Goal: Check status: Check status

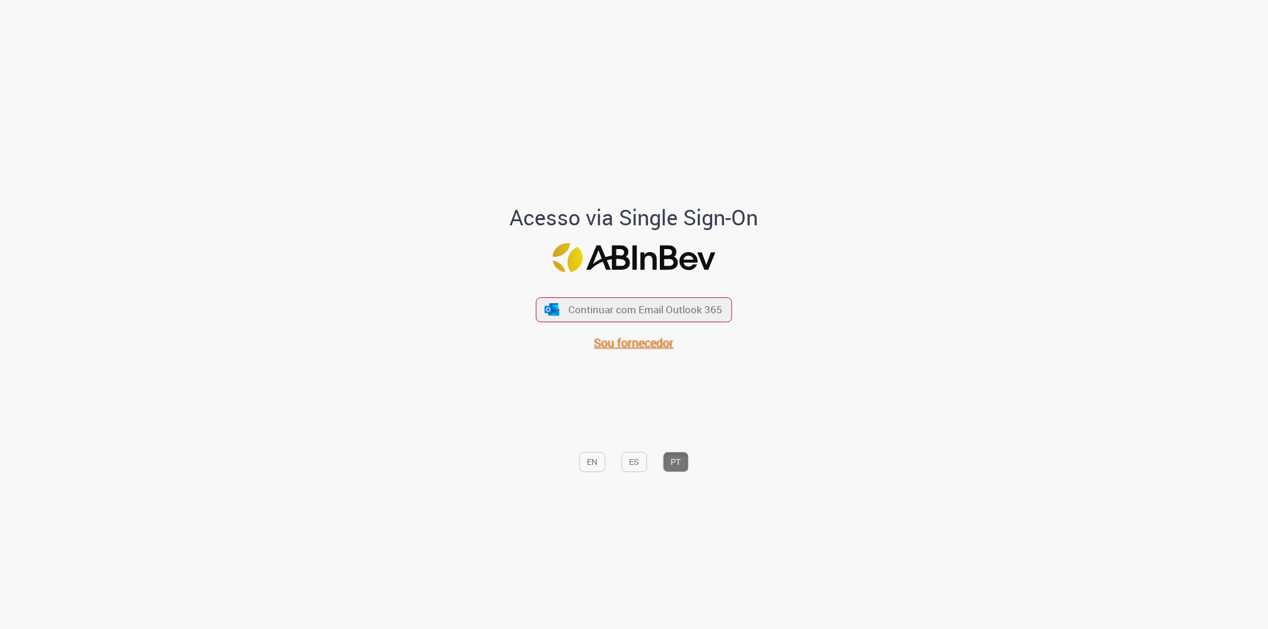
click at [642, 341] on span "Sou fornecedor" at bounding box center [634, 343] width 80 height 16
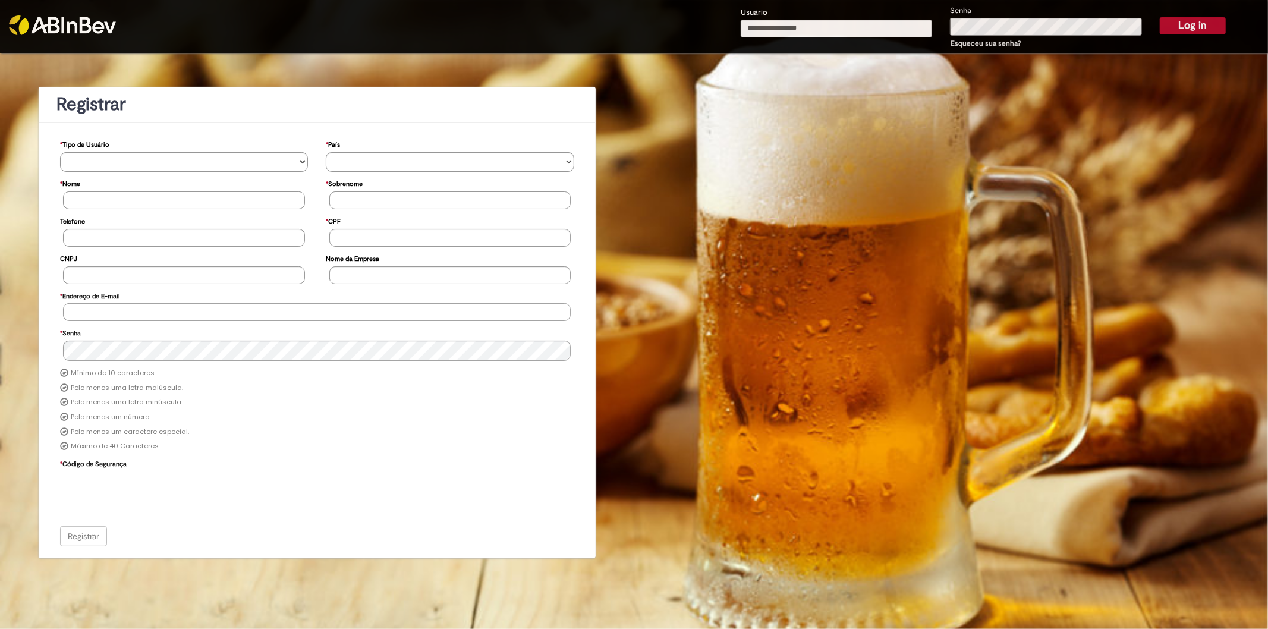
type input "**********"
click at [1193, 21] on button "Log in" at bounding box center [1192, 25] width 66 height 17
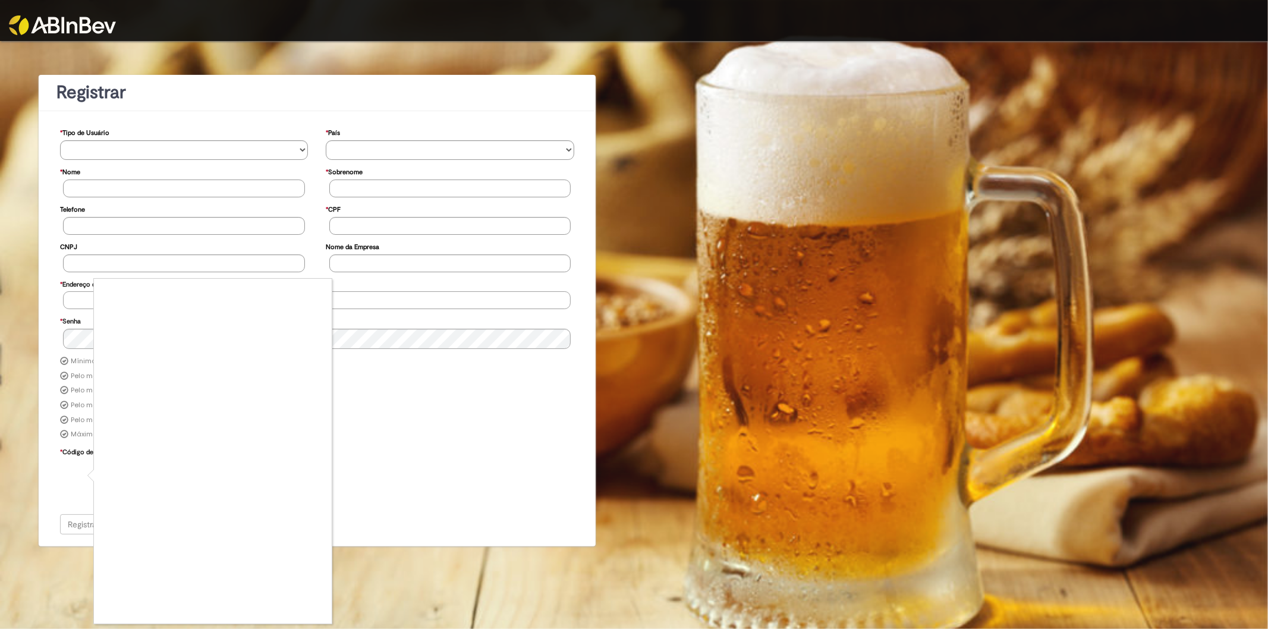
type input "**********"
click at [72, 512] on div at bounding box center [634, 314] width 1268 height 629
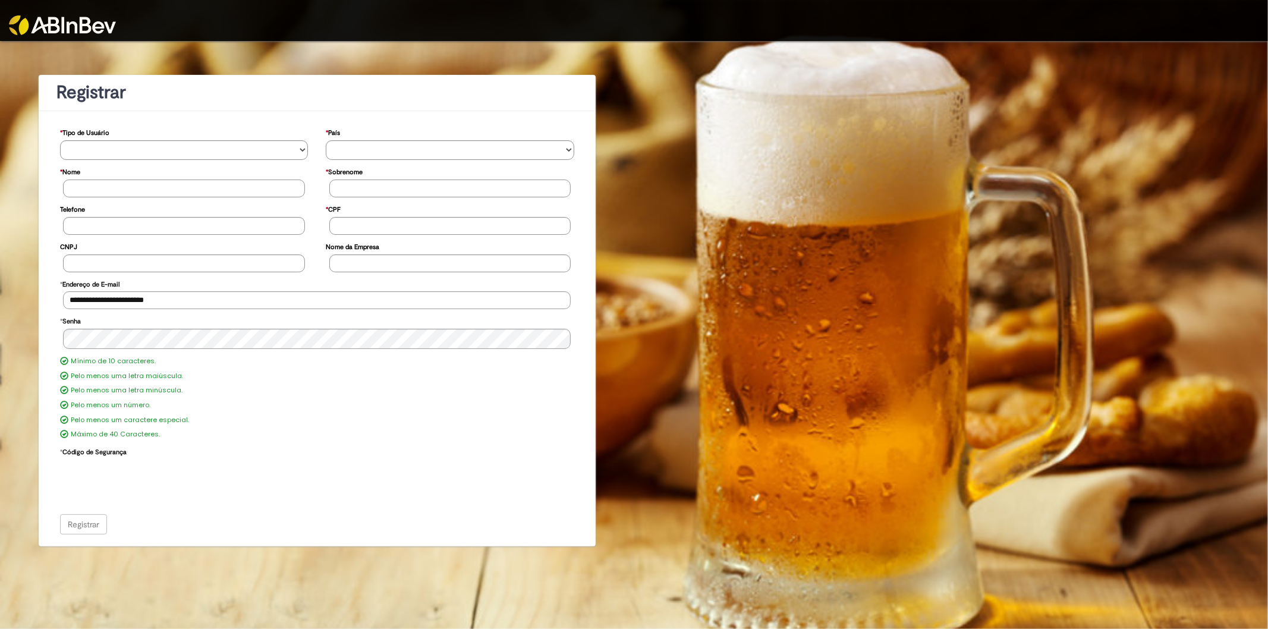
click at [97, 514] on div "Registrar" at bounding box center [317, 524] width 514 height 20
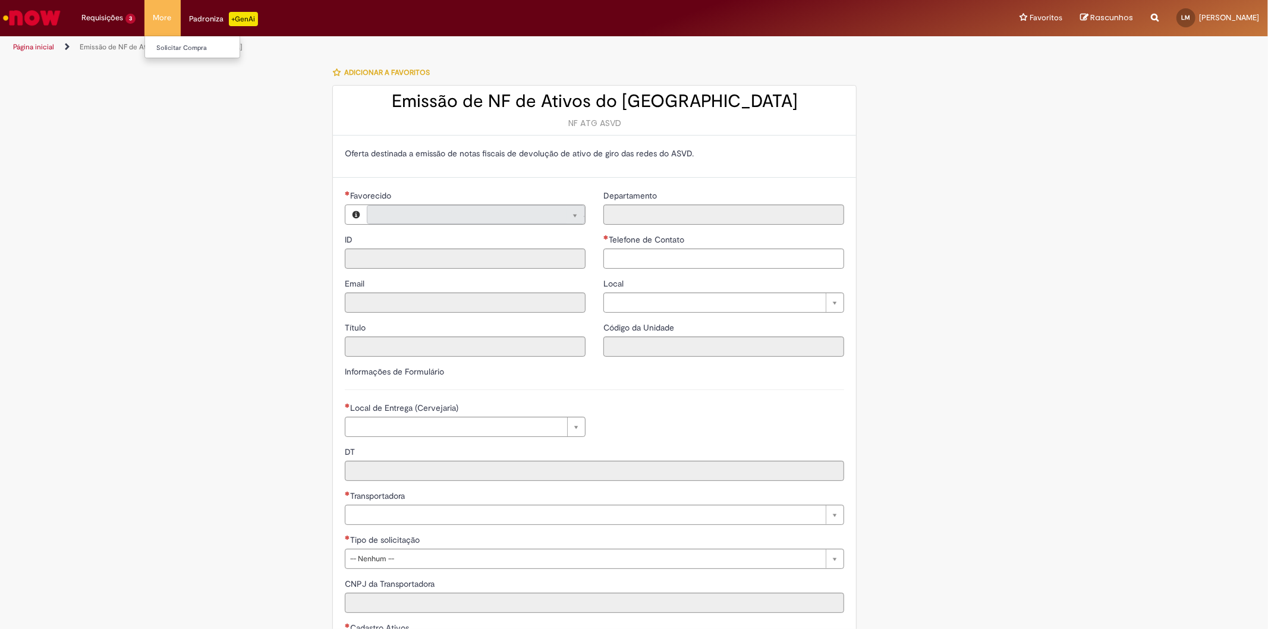
type input "**********"
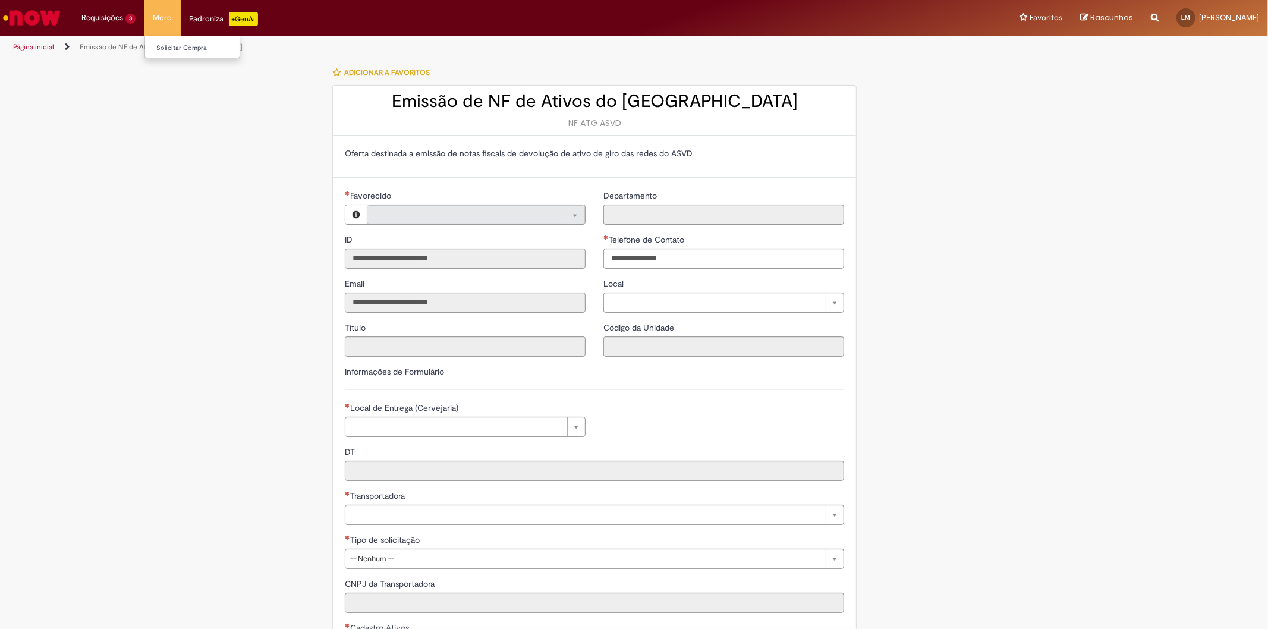
type input "**********"
click at [139, 45] on link "Exibir Todas as Solicitações" at bounding box center [138, 48] width 131 height 13
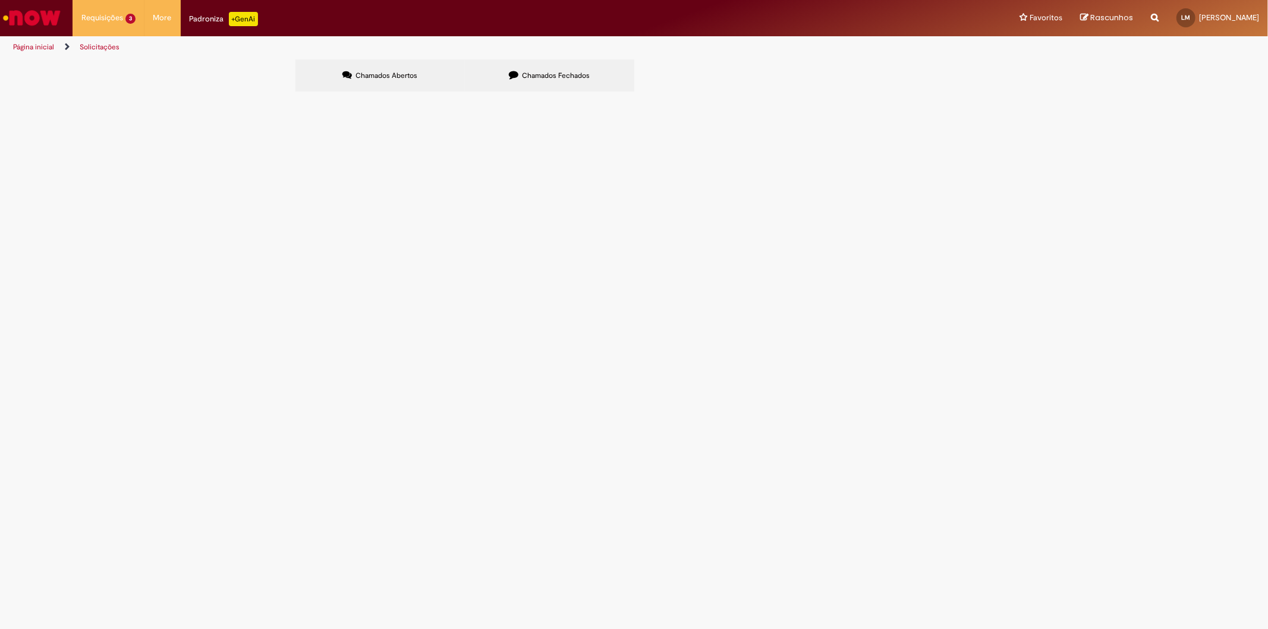
click at [507, 64] on label "Chamados Fechados" at bounding box center [549, 75] width 169 height 32
click at [0, 0] on span "RETORNO DE ATIVOS REFERENTE A MAIO E MARÇO DA OPERAÇÃO ASVD" at bounding box center [0, 0] width 0 height 0
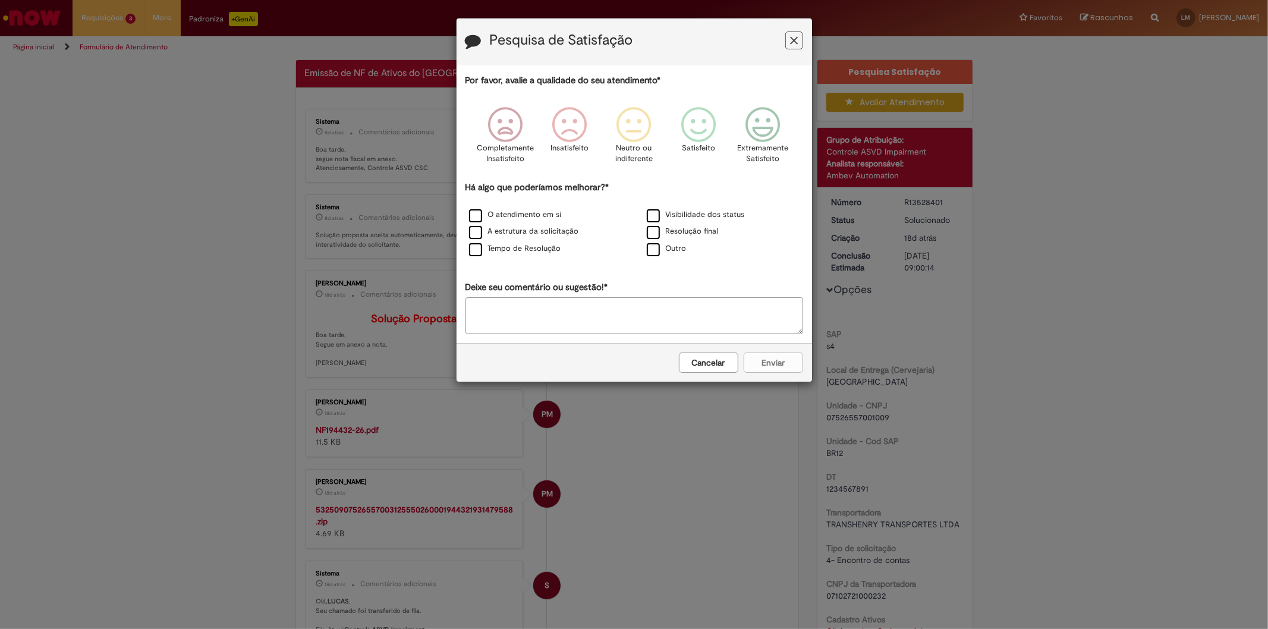
click at [698, 376] on div "Cancelar Enviar" at bounding box center [633, 362] width 355 height 39
click at [700, 363] on button "Cancelar" at bounding box center [708, 362] width 59 height 20
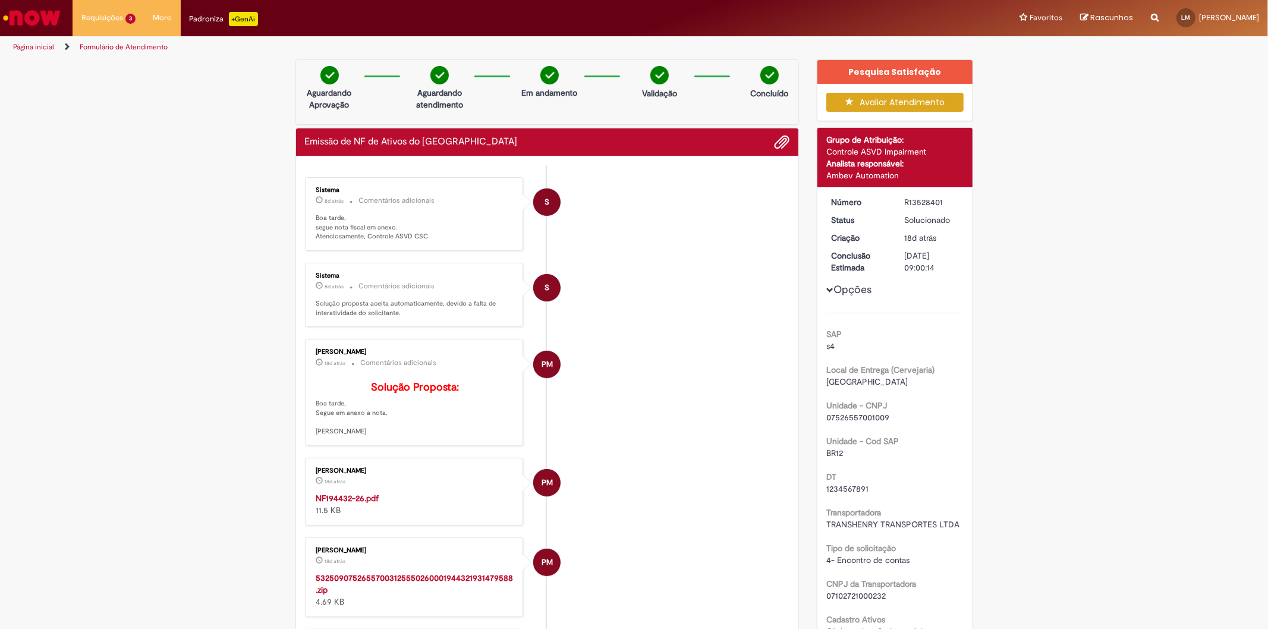
click at [358, 507] on div "[PERSON_NAME] 18d atrás 18 dias atrás NF194432-26.pdf 11.5 KB" at bounding box center [414, 491] width 212 height 61
click at [364, 503] on strong "NF194432-26.pdf" at bounding box center [347, 498] width 63 height 11
click at [172, 46] on link "Exibir Todas as Solicitações" at bounding box center [138, 48] width 131 height 13
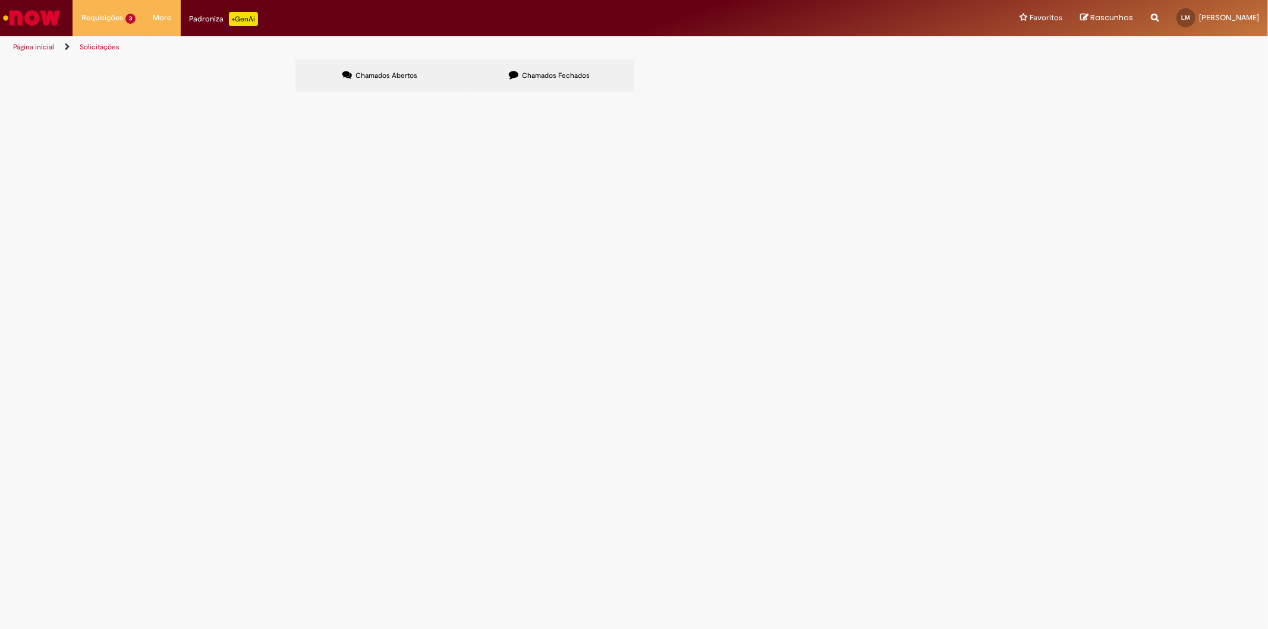
click at [529, 68] on label "Chamados Fechados" at bounding box center [549, 75] width 169 height 32
click at [0, 0] on span "DEVOLUÇÃO DE ATIVOS REFERENTE AO MÊS DE JULHO" at bounding box center [0, 0] width 0 height 0
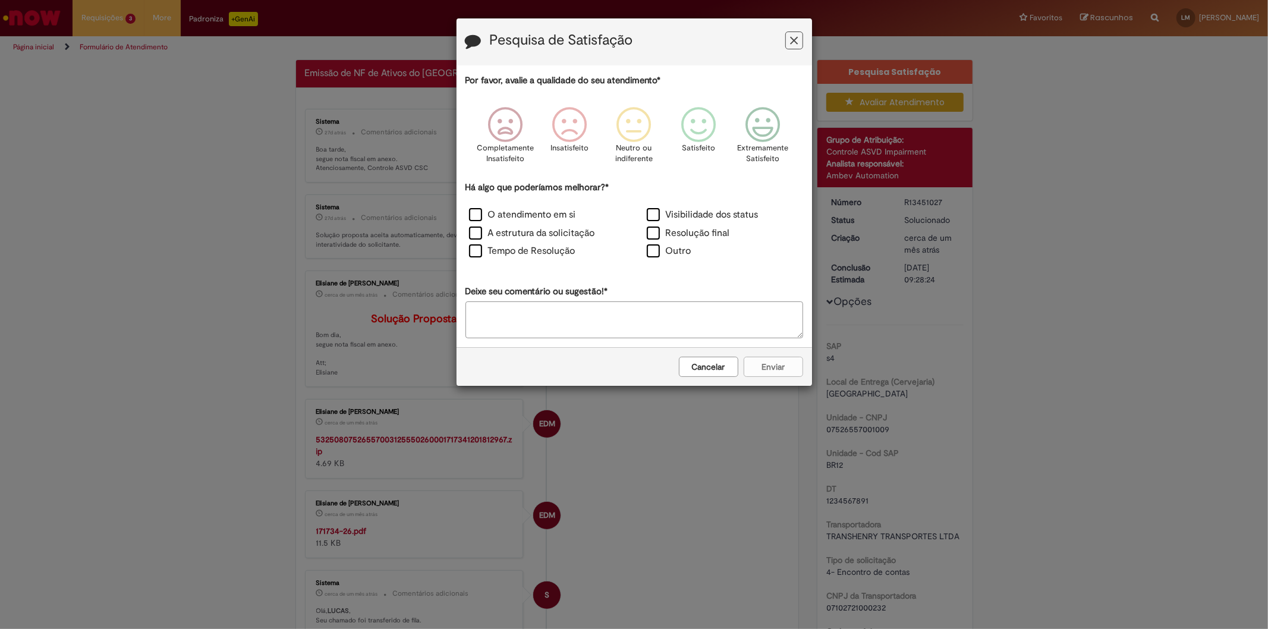
click at [692, 358] on button "Cancelar" at bounding box center [708, 367] width 59 height 20
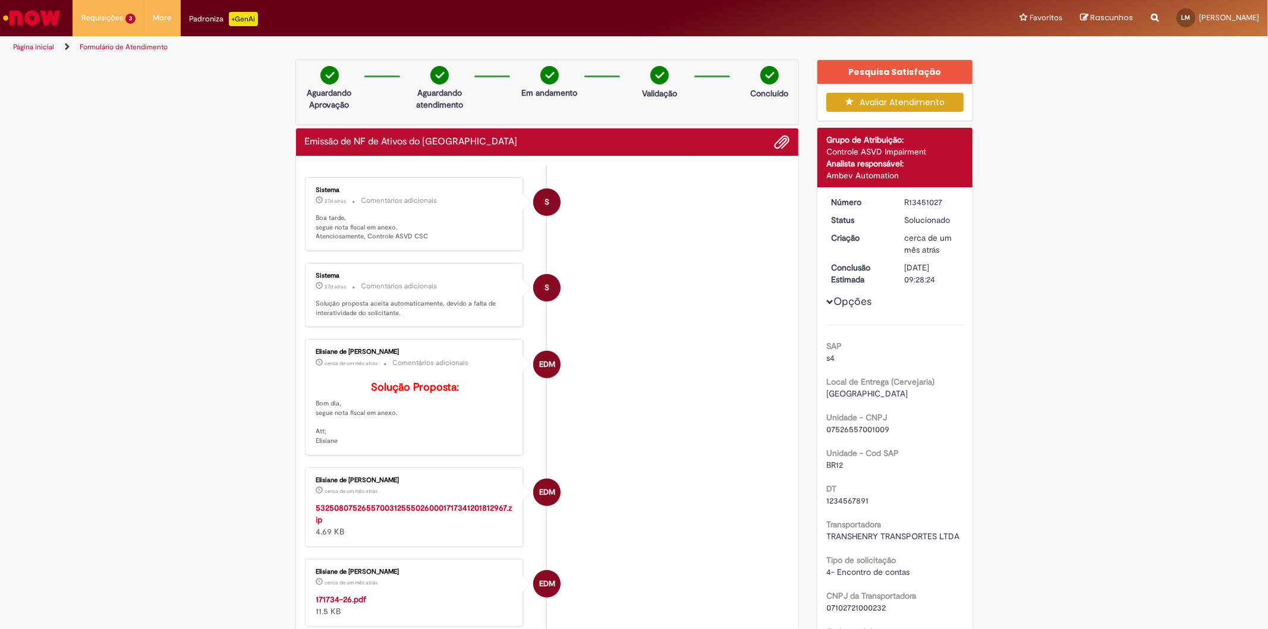
click at [357, 537] on div "53250807526557003125550260001717341201812967.zip 4.69 KB" at bounding box center [415, 520] width 198 height 36
click at [335, 604] on div "[DATE] 09:36:46" at bounding box center [341, 597] width 55 height 14
click at [358, 604] on strong "171734-26.pdf" at bounding box center [341, 599] width 51 height 11
